Goal: Browse casually

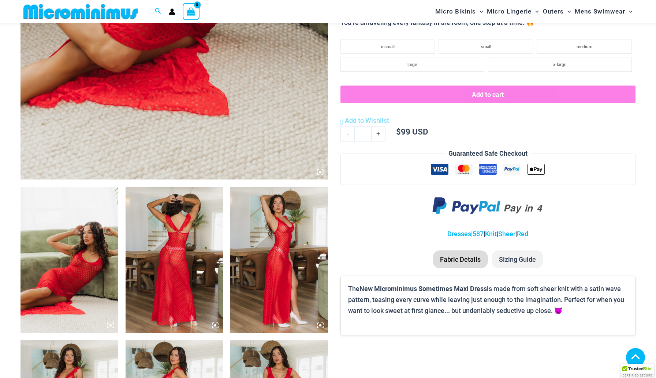
scroll to position [375, 0]
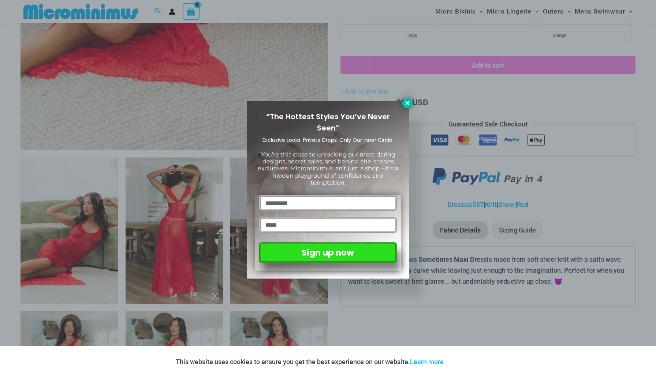
click at [406, 104] on icon at bounding box center [407, 103] width 4 height 4
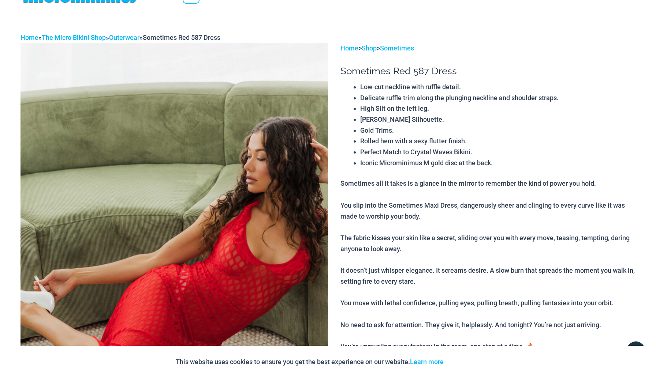
scroll to position [0, 0]
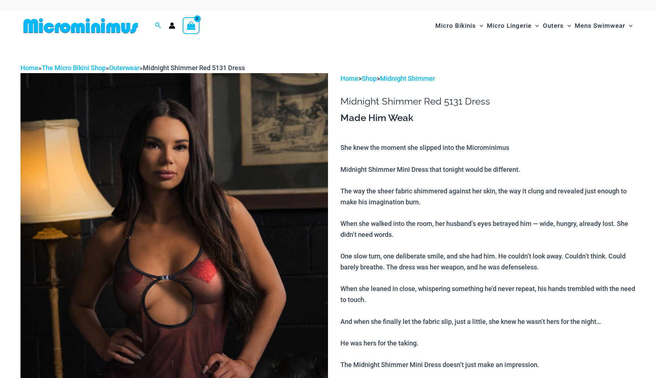
scroll to position [194, 0]
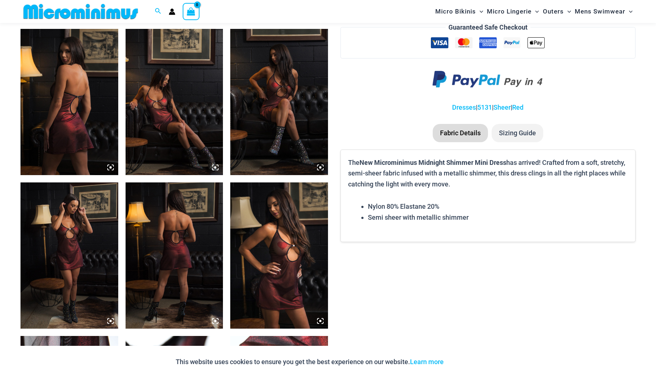
scroll to position [506, 0]
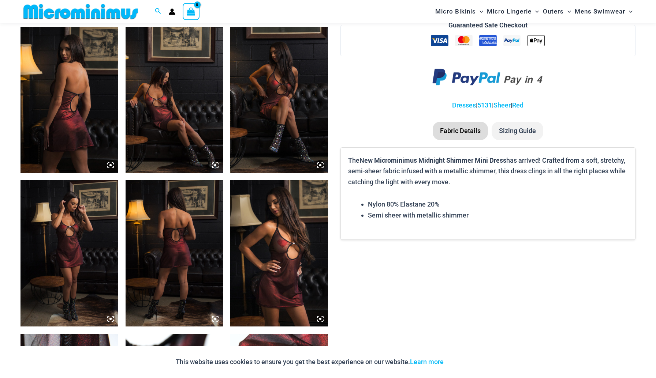
click at [184, 211] on img at bounding box center [175, 253] width 98 height 146
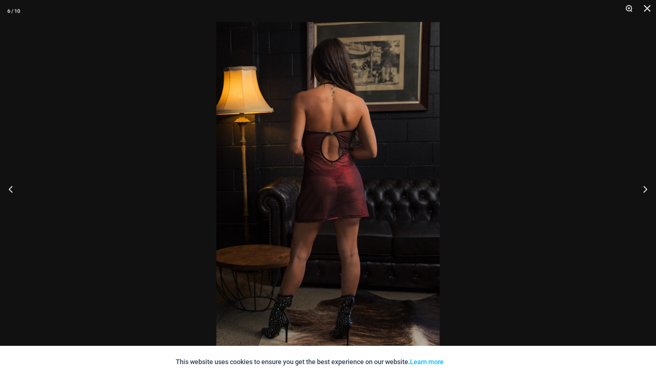
click at [627, 8] on button "Zoom" at bounding box center [626, 11] width 18 height 22
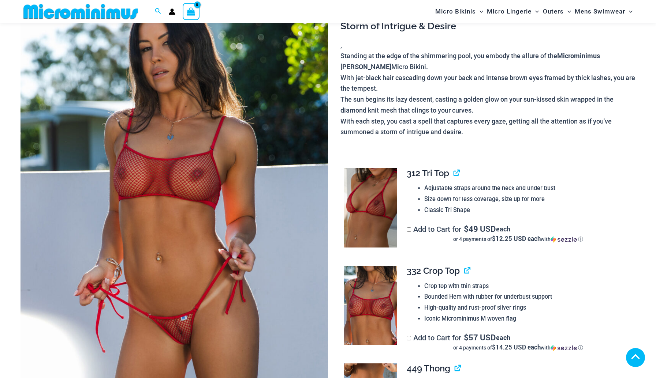
scroll to position [292, 0]
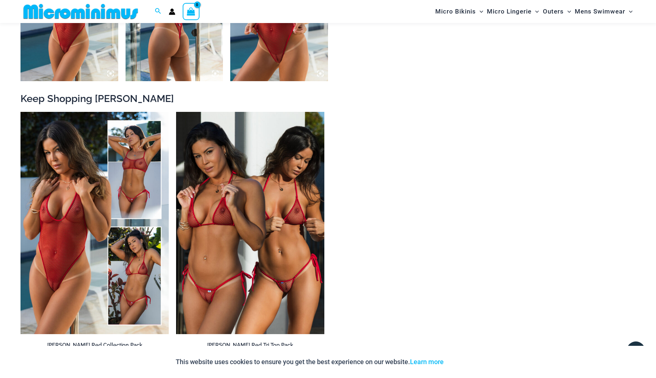
scroll to position [1216, 0]
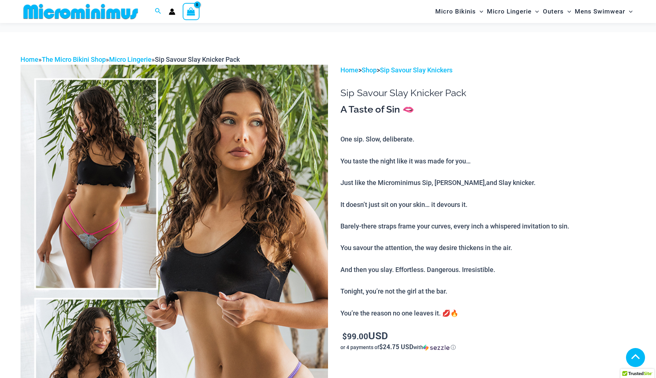
scroll to position [515, 0]
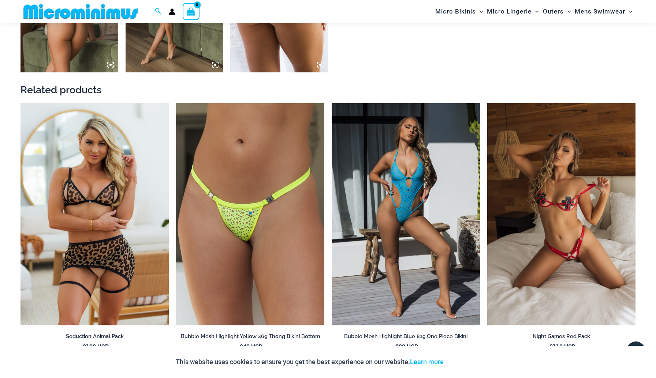
scroll to position [1223, 0]
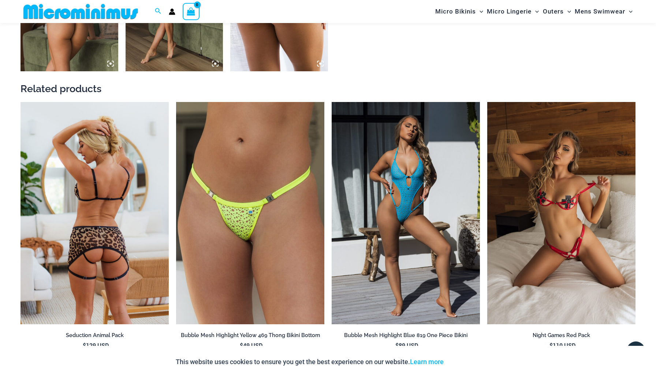
click at [100, 131] on img at bounding box center [94, 213] width 148 height 223
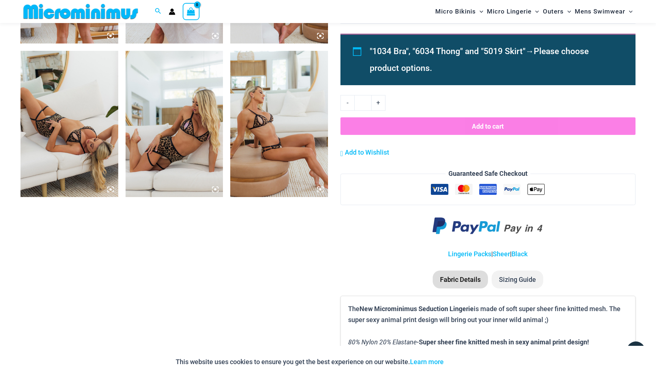
scroll to position [641, 0]
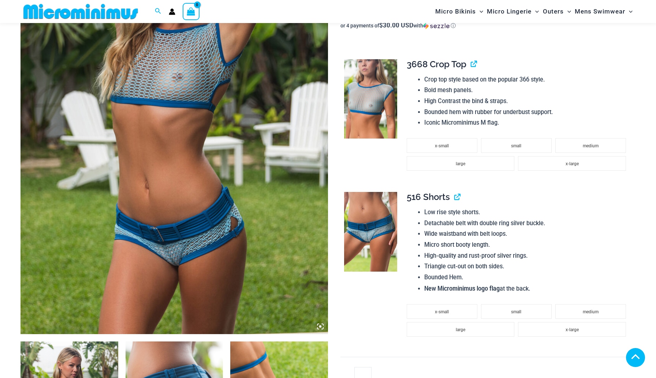
scroll to position [315, 0]
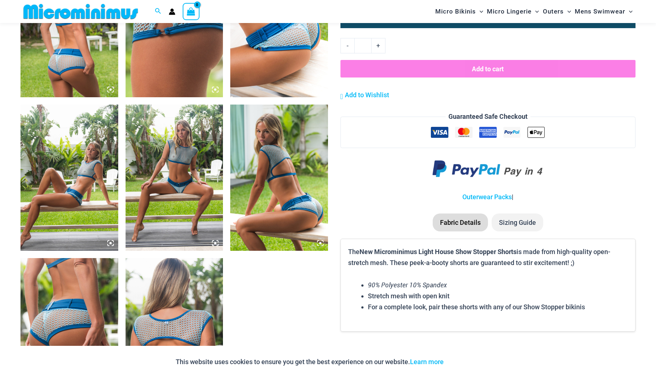
scroll to position [580, 0]
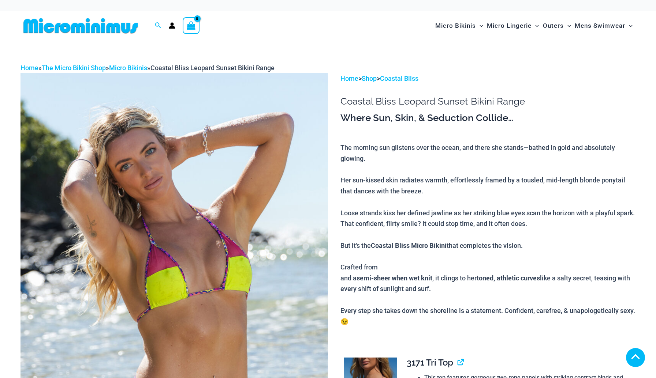
scroll to position [633, 0]
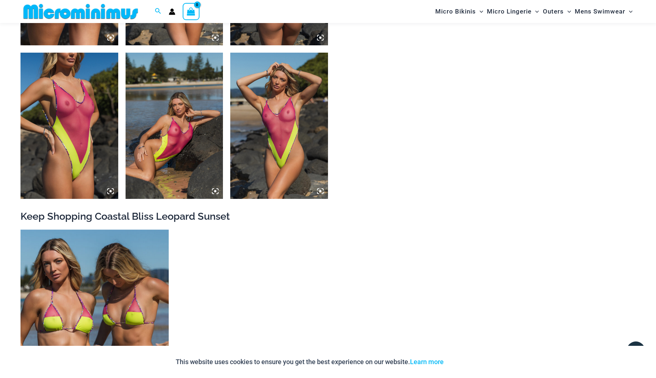
scroll to position [1258, 0]
